Goal: Find specific page/section: Find specific page/section

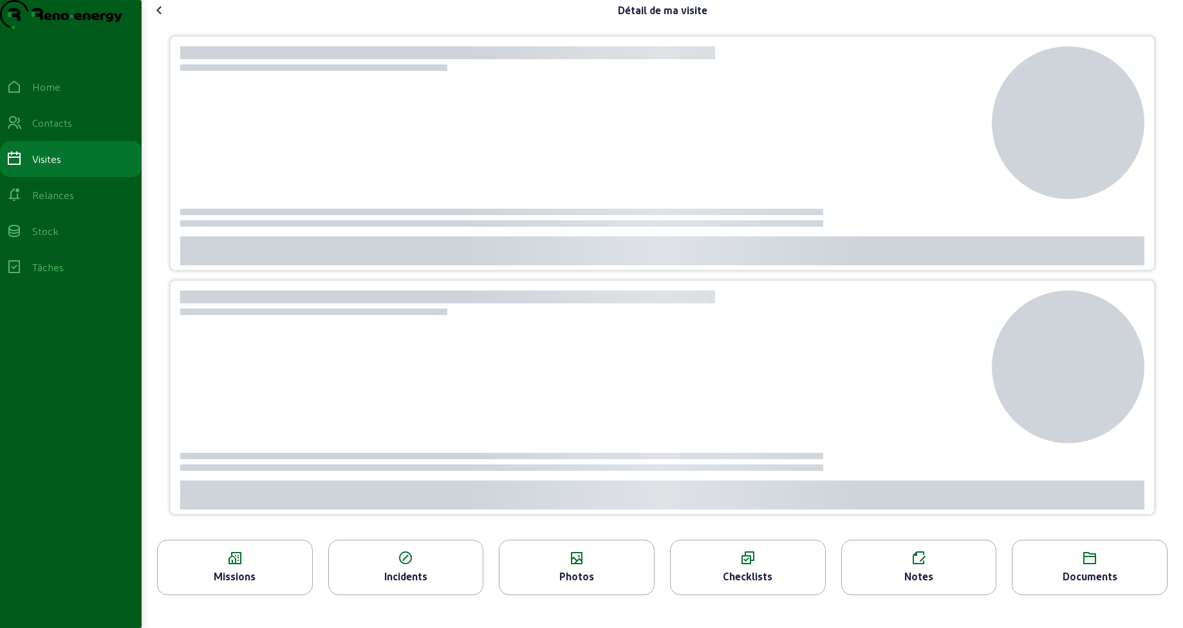
drag, startPoint x: 156, startPoint y: 15, endPoint x: 158, endPoint y: 35, distance: 19.4
click at [158, 21] on div "Détail de ma visite Missions Incidents Photos Checklists Notes Documents" at bounding box center [663, 302] width 1042 height 605
click at [159, 18] on icon at bounding box center [159, 10] width 15 height 15
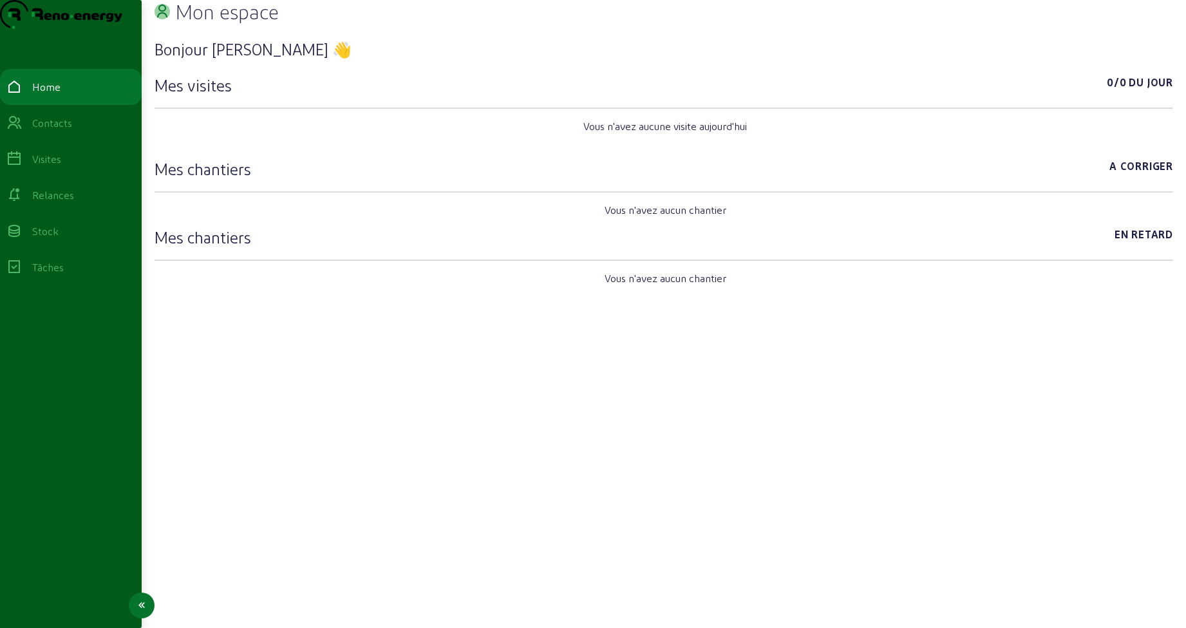
click at [55, 167] on div "Visites" at bounding box center [46, 158] width 29 height 15
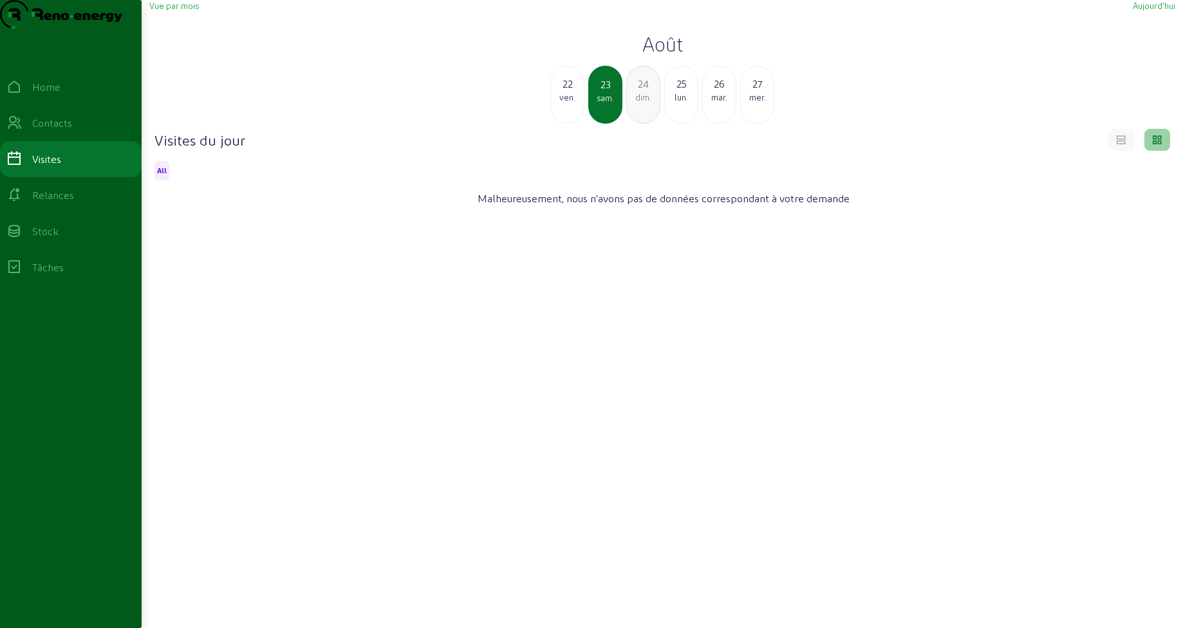
click at [180, 10] on span "Vue par mois" at bounding box center [174, 6] width 50 height 10
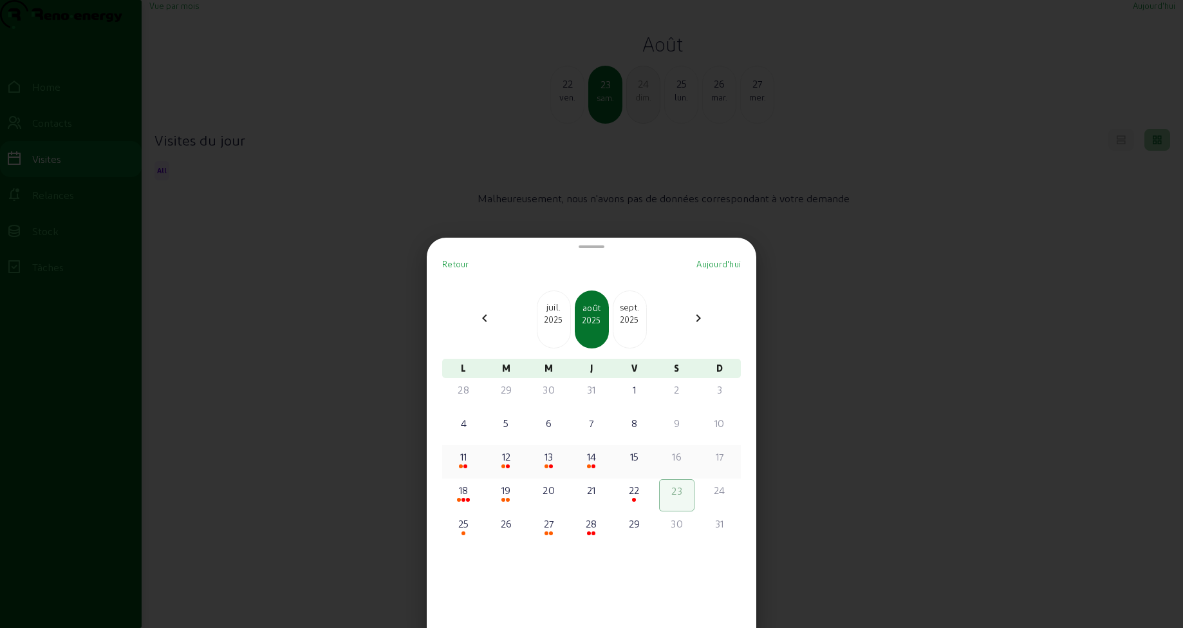
click at [463, 462] on div "11" at bounding box center [463, 456] width 32 height 15
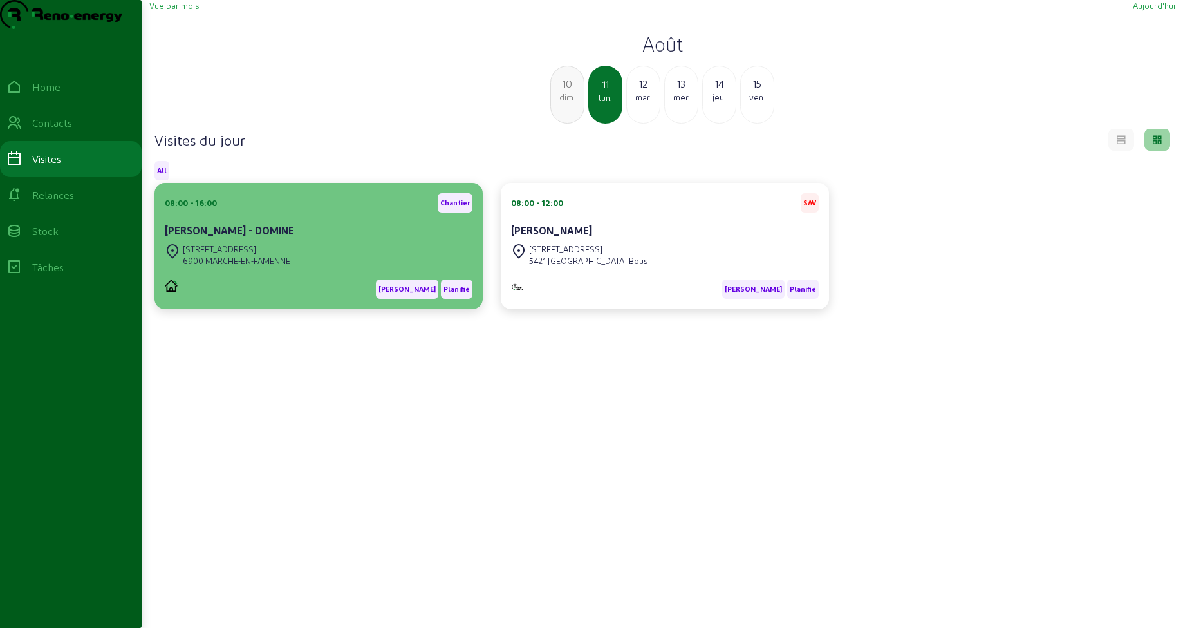
click at [340, 269] on div "[STREET_ADDRESS]" at bounding box center [319, 255] width 308 height 28
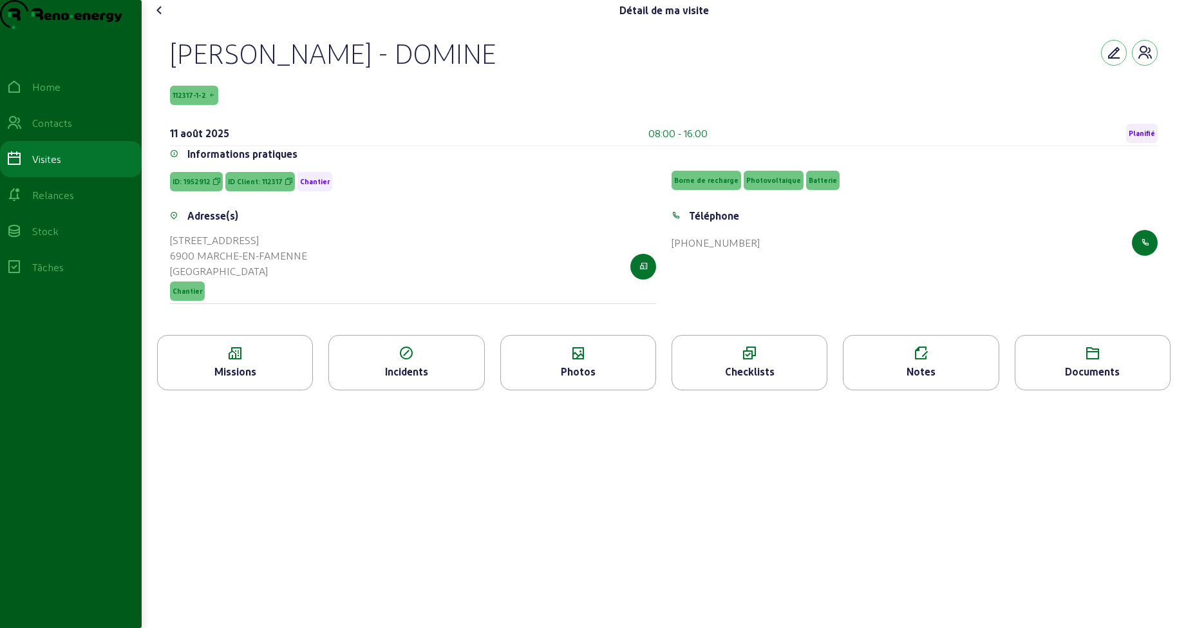
drag, startPoint x: 163, startPoint y: 77, endPoint x: 574, endPoint y: 77, distance: 410.7
click at [574, 77] on div "[PERSON_NAME] - DOMINE 112317-1-2 [DATE] 08:00 - 16:00 Planifié Informations pr…" at bounding box center [663, 178] width 1018 height 314
copy div "[PERSON_NAME] - DOMINE"
drag, startPoint x: 235, startPoint y: 124, endPoint x: 203, endPoint y: 126, distance: 32.2
click at [235, 105] on div "112317-1-2" at bounding box center [663, 95] width 987 height 19
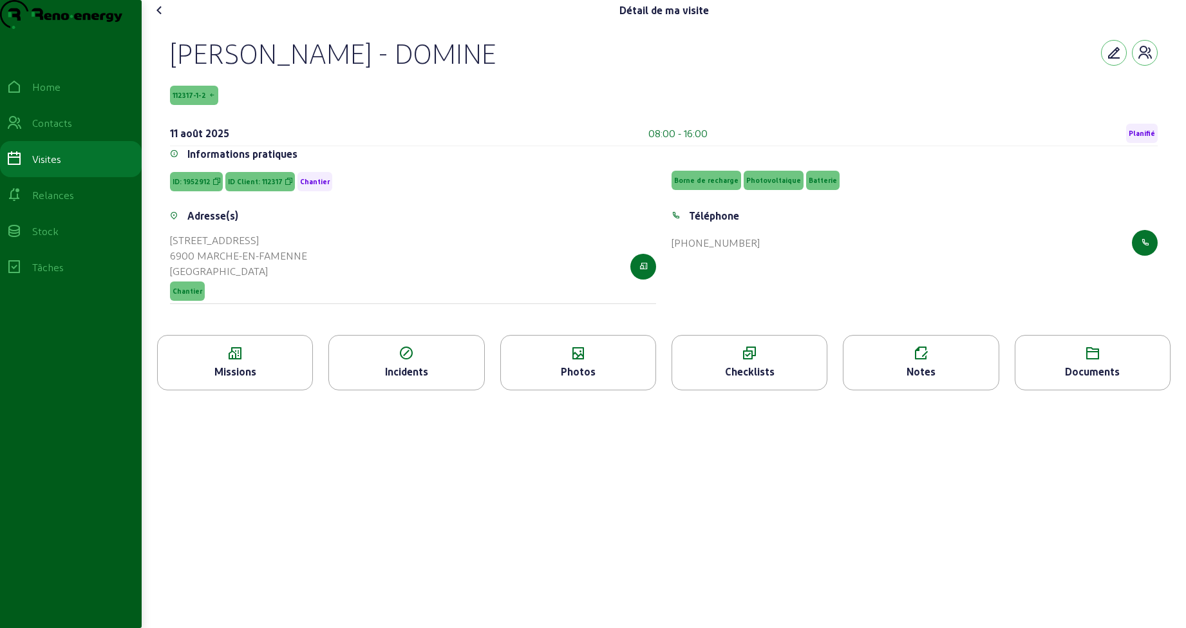
drag, startPoint x: 176, startPoint y: 124, endPoint x: 230, endPoint y: 124, distance: 54.1
click at [230, 105] on div "112317-1-2" at bounding box center [663, 95] width 987 height 19
copy span "112317-1-2"
drag, startPoint x: 230, startPoint y: 303, endPoint x: 160, endPoint y: 265, distance: 79.2
click at [160, 265] on div "[PERSON_NAME] - DOMINE 112317-1-2 [DATE] 08:00 - 16:00 Planifié Informations pr…" at bounding box center [663, 178] width 1018 height 314
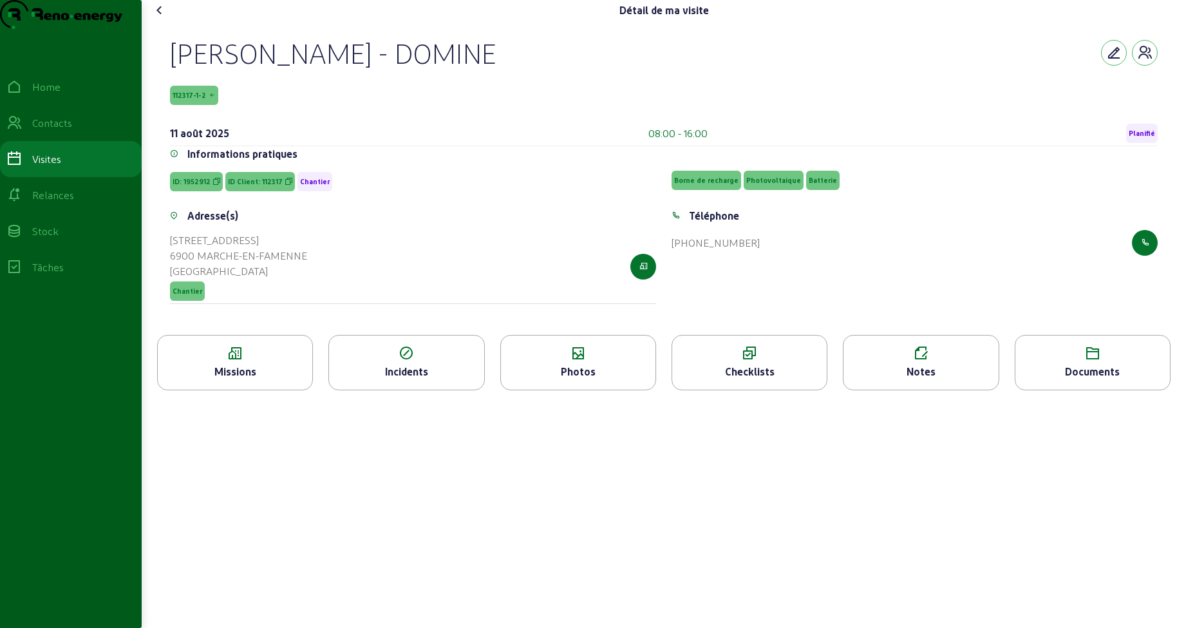
copy cam-list-title "[STREET_ADDRESS]"
click at [733, 379] on div "Checklists" at bounding box center [749, 371] width 154 height 15
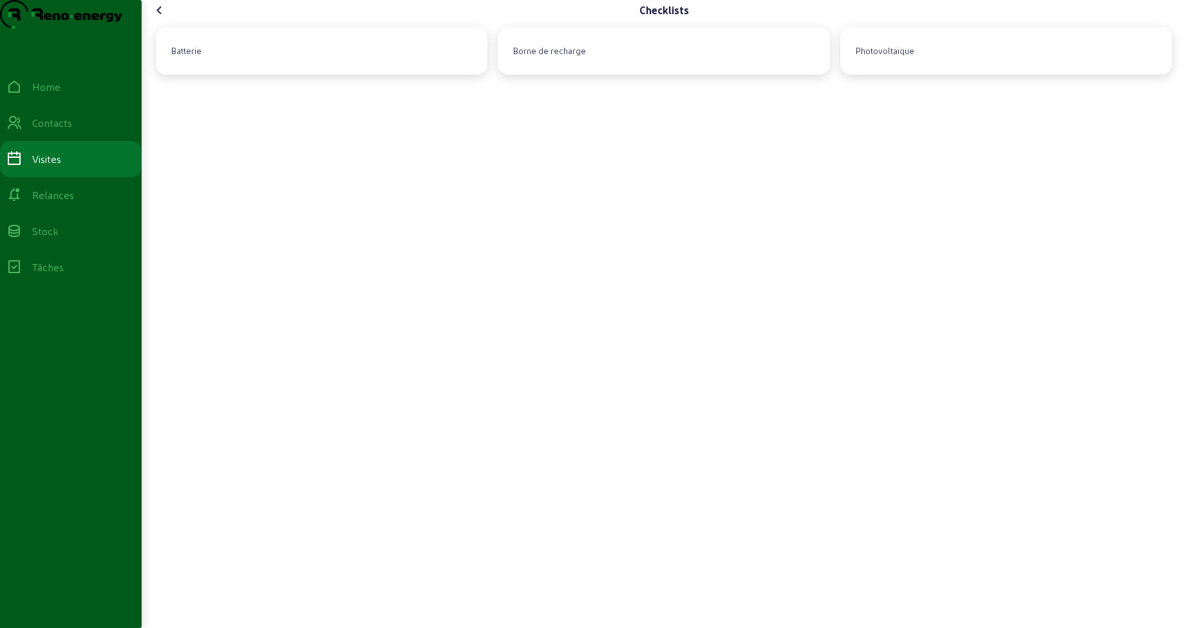
click at [167, 18] on icon at bounding box center [159, 10] width 15 height 15
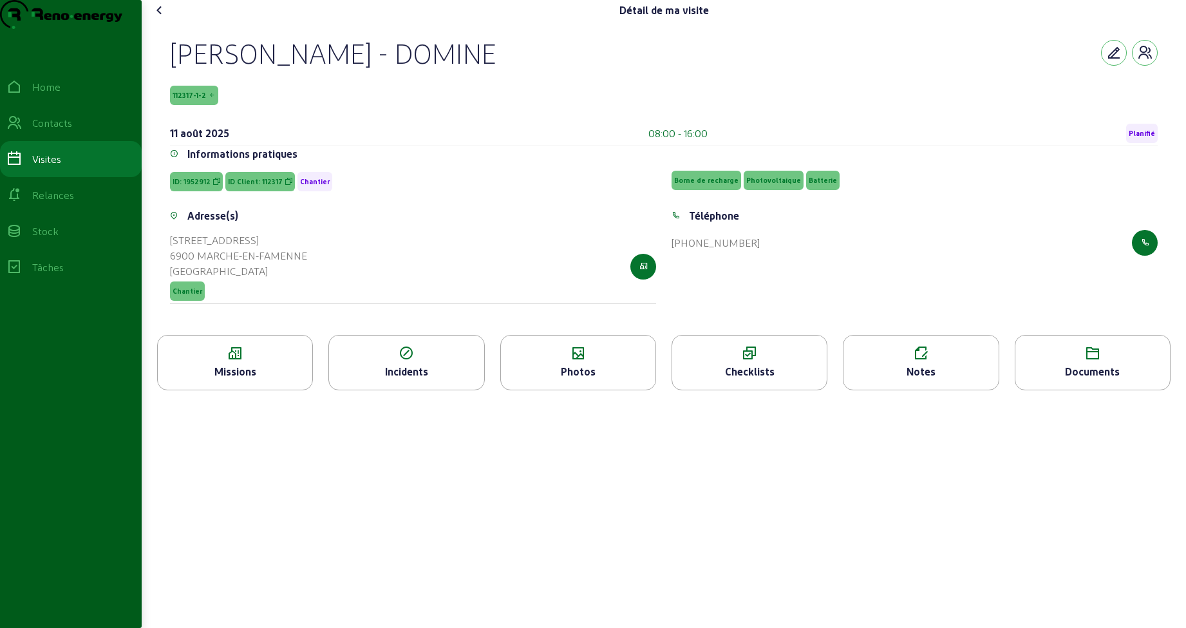
click at [276, 361] on icon at bounding box center [235, 353] width 154 height 15
